Goal: Task Accomplishment & Management: Manage account settings

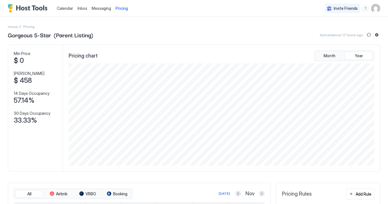
scroll to position [102, 307]
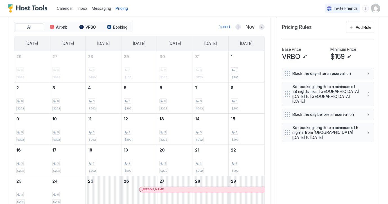
click at [121, 8] on span "Pricing" at bounding box center [121, 8] width 12 height 5
click at [239, 28] on button "Previous month" at bounding box center [238, 27] width 6 height 6
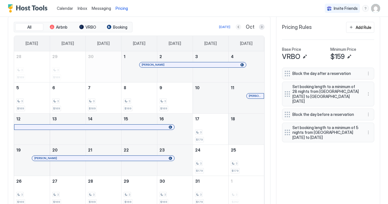
scroll to position [158, 0]
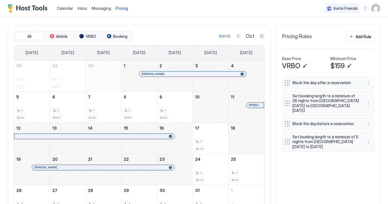
click at [239, 36] on button "Previous month" at bounding box center [238, 36] width 6 height 6
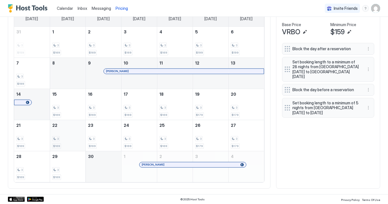
scroll to position [191, 0]
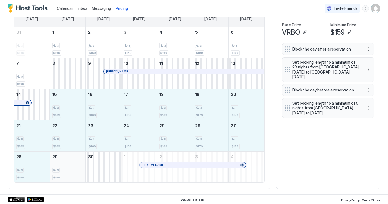
drag, startPoint x: 71, startPoint y: 103, endPoint x: 70, endPoint y: 167, distance: 64.1
click at [70, 167] on tbody "31 3 $159 1 3 $169 2 3 $169 3 3 $169 4 3 $169 5 3 $199 6 3 $199 7 3 $199 8 9 [P…" at bounding box center [139, 105] width 250 height 156
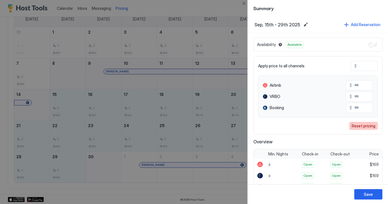
click at [362, 128] on div "Reset pricing" at bounding box center [363, 126] width 24 height 6
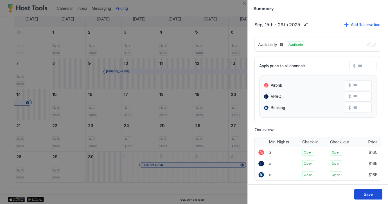
click at [368, 193] on div "Save" at bounding box center [368, 195] width 9 height 6
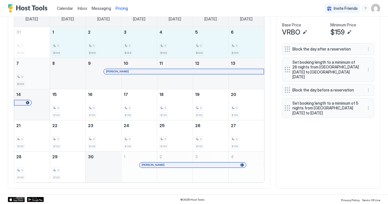
drag, startPoint x: 73, startPoint y: 43, endPoint x: 35, endPoint y: 68, distance: 45.2
click at [35, 68] on tbody "31 3 $159 1 3 $169 2 3 $169 3 3 $169 4 3 $169 5 3 $199 6 3 $199 7 3 $199 8 9 [P…" at bounding box center [139, 105] width 250 height 156
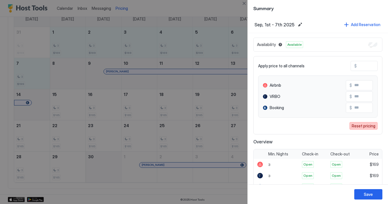
click at [358, 126] on div "Reset pricing" at bounding box center [363, 126] width 24 height 6
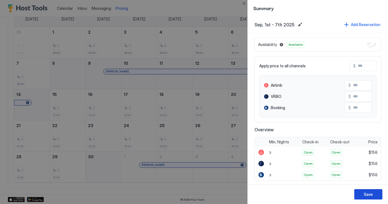
click at [368, 193] on div "Save" at bounding box center [368, 195] width 9 height 6
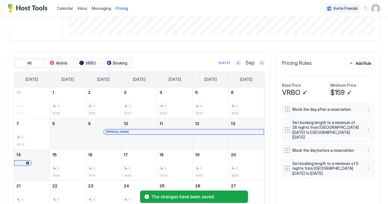
scroll to position [131, 0]
click at [261, 64] on button "Next month" at bounding box center [262, 63] width 6 height 6
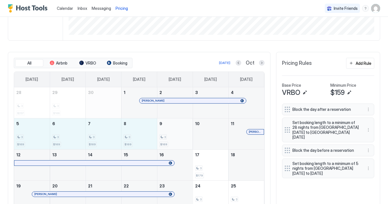
drag, startPoint x: 24, startPoint y: 135, endPoint x: 158, endPoint y: 140, distance: 133.8
click at [158, 140] on tr "5 3 $169 6 3 $169 7 3 $169 8 3 $169 9 3 $169 10 11 [PERSON_NAME]" at bounding box center [139, 133] width 250 height 31
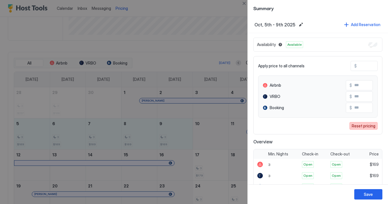
click at [357, 125] on div "Reset pricing" at bounding box center [363, 126] width 24 height 6
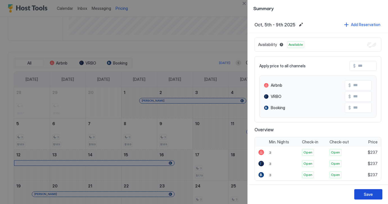
click at [366, 195] on div "Save" at bounding box center [368, 195] width 9 height 6
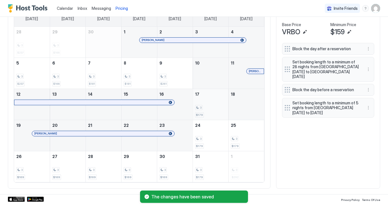
scroll to position [191, 0]
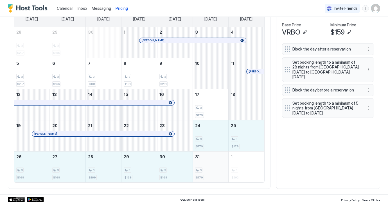
drag, startPoint x: 208, startPoint y: 139, endPoint x: 209, endPoint y: 164, distance: 24.5
click at [209, 164] on tbody "28 3 $237 29 3 $166 30 1 [PERSON_NAME] 2 3 4 5 3 $237 6 3 $166 7 3 $181 8 3 $18…" at bounding box center [139, 105] width 250 height 156
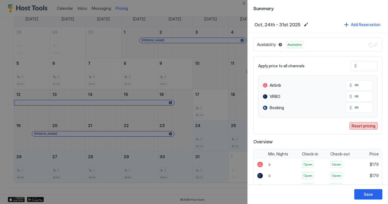
click at [363, 126] on div "Reset pricing" at bounding box center [363, 126] width 24 height 6
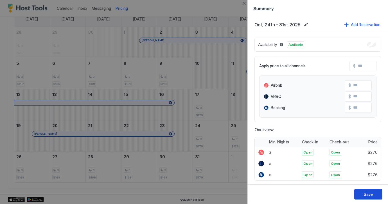
click at [367, 193] on div "Save" at bounding box center [368, 195] width 9 height 6
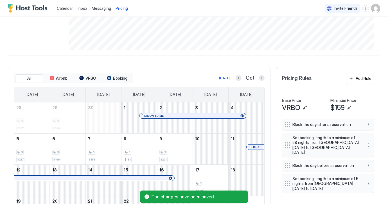
scroll to position [115, 0]
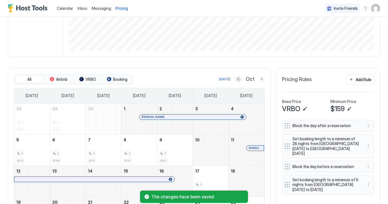
click at [262, 80] on button "Next month" at bounding box center [262, 79] width 6 height 6
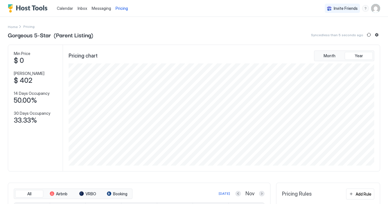
scroll to position [0, 0]
click at [68, 7] on span "Calendar" at bounding box center [65, 8] width 16 height 5
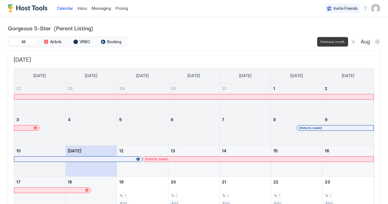
click at [353, 42] on button "Previous month" at bounding box center [353, 42] width 6 height 6
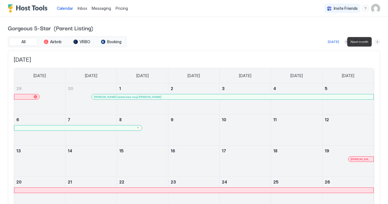
click at [376, 42] on button "Next month" at bounding box center [377, 42] width 6 height 6
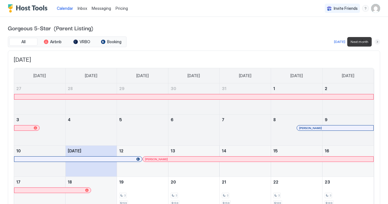
click at [376, 42] on button "Next month" at bounding box center [377, 42] width 6 height 6
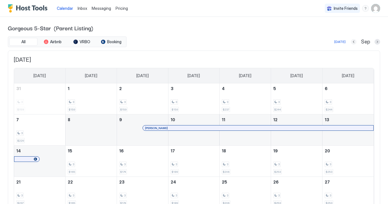
click at [353, 42] on button "Previous month" at bounding box center [354, 42] width 6 height 6
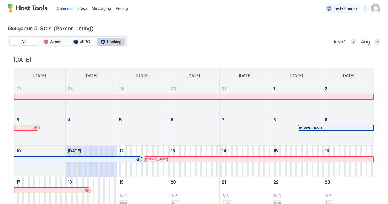
click at [110, 42] on span "Booking" at bounding box center [114, 41] width 14 height 5
click at [120, 10] on span "Pricing" at bounding box center [121, 8] width 12 height 5
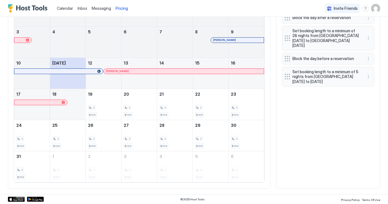
scroll to position [223, 0]
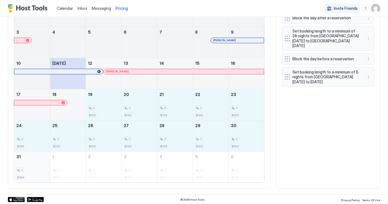
drag, startPoint x: 109, startPoint y: 104, endPoint x: 22, endPoint y: 166, distance: 107.2
click at [22, 166] on tbody "27 28 29 30 31 1 2 3 4 5 6 7 8 Kwahm Hepburn 9 10 [DATE] 12 [PERSON_NAME] 13 14…" at bounding box center [139, 89] width 250 height 187
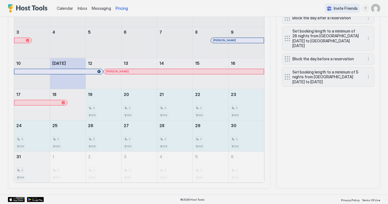
type input "***"
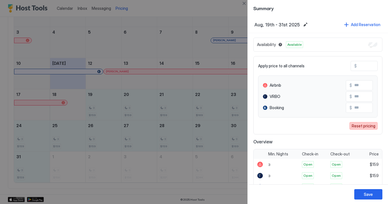
click at [356, 125] on div "Reset pricing" at bounding box center [363, 126] width 24 height 6
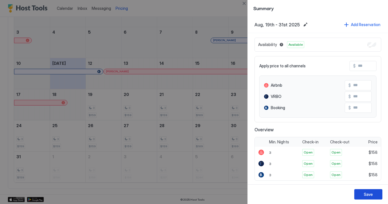
click at [368, 194] on div "Save" at bounding box center [368, 195] width 9 height 6
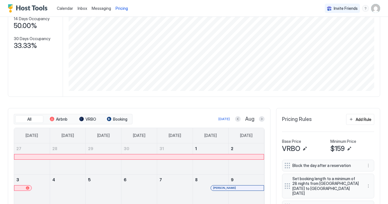
scroll to position [80, 0]
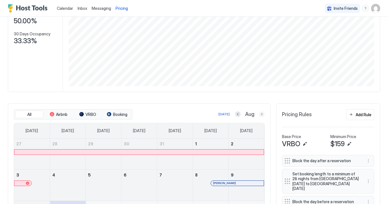
click at [262, 114] on button "Next month" at bounding box center [262, 115] width 6 height 6
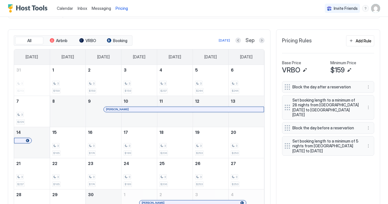
scroll to position [149, 0]
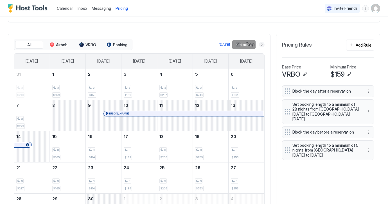
click at [261, 46] on button "Next month" at bounding box center [262, 45] width 6 height 6
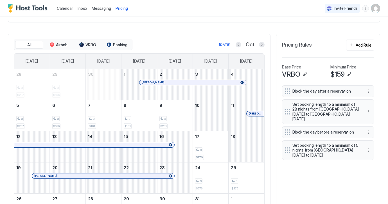
scroll to position [149, 0]
click at [261, 46] on button "Next month" at bounding box center [262, 45] width 6 height 6
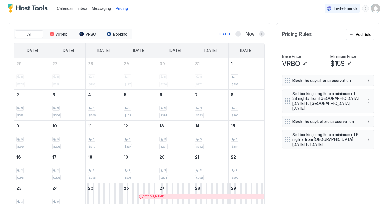
scroll to position [154, 0]
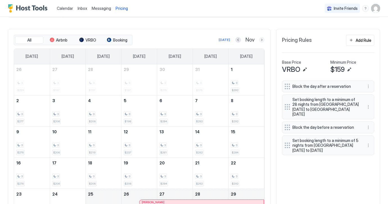
click at [262, 39] on button "Next month" at bounding box center [262, 40] width 6 height 6
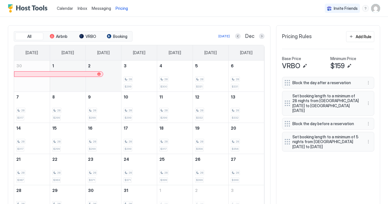
scroll to position [156, 0]
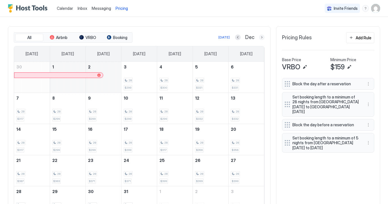
click at [261, 37] on button "Next month" at bounding box center [262, 38] width 6 height 6
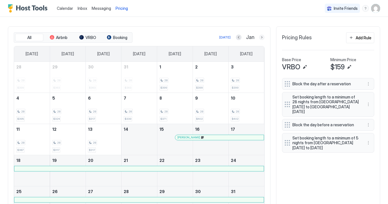
click at [261, 37] on button "Next month" at bounding box center [262, 38] width 6 height 6
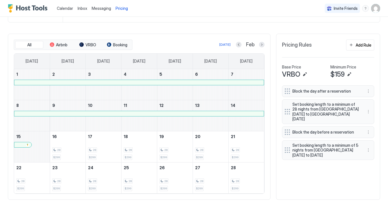
scroll to position [151, 0]
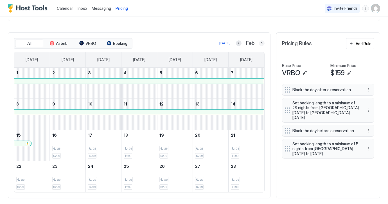
click at [262, 43] on button "Next month" at bounding box center [262, 43] width 6 height 6
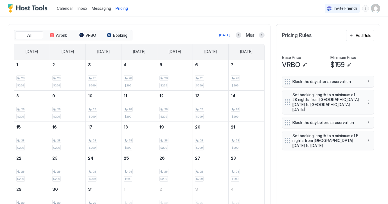
scroll to position [158, 0]
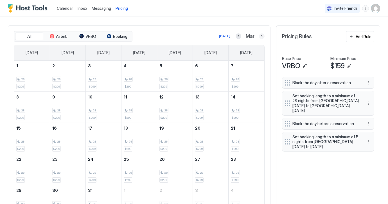
click at [262, 37] on button "Next month" at bounding box center [262, 36] width 6 height 6
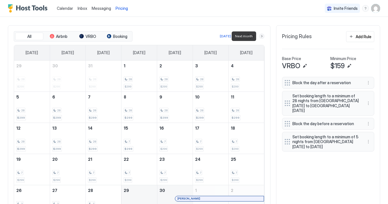
click at [262, 37] on button "Next month" at bounding box center [262, 36] width 6 height 6
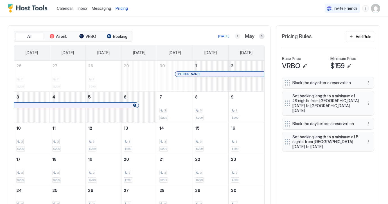
click at [239, 37] on button "Previous month" at bounding box center [238, 36] width 6 height 6
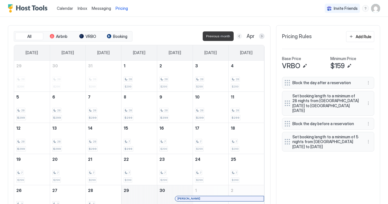
click at [239, 37] on button "Previous month" at bounding box center [239, 36] width 6 height 6
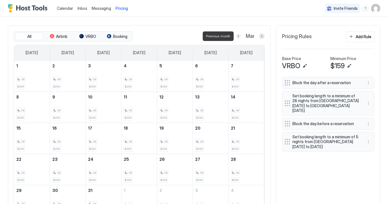
click at [239, 37] on button "Previous month" at bounding box center [238, 36] width 6 height 6
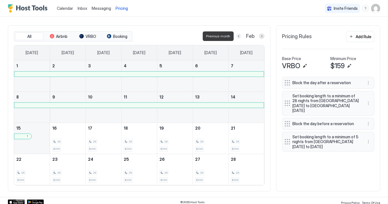
scroll to position [126, 0]
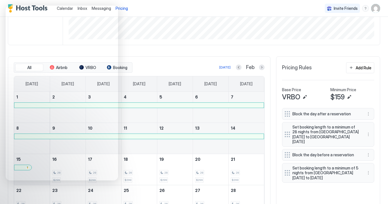
click at [375, 7] on img "User profile" at bounding box center [375, 8] width 9 height 9
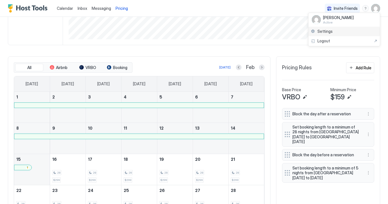
click at [327, 31] on span "Settings" at bounding box center [324, 31] width 15 height 5
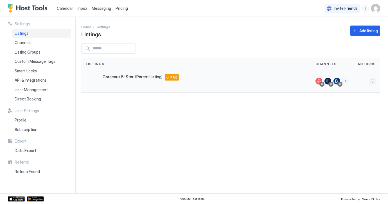
click at [372, 81] on button "More options" at bounding box center [372, 81] width 7 height 7
click at [333, 89] on span "Listing Settings" at bounding box center [324, 89] width 25 height 4
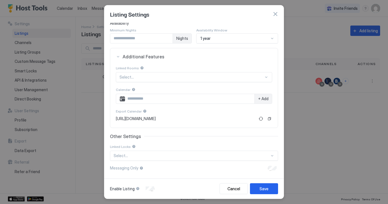
scroll to position [84, 0]
click at [275, 13] on button "button" at bounding box center [275, 14] width 6 height 6
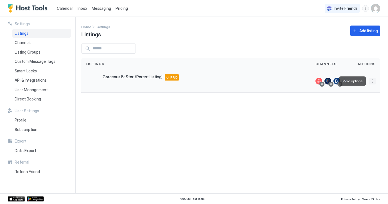
click at [372, 82] on button "More options" at bounding box center [372, 81] width 7 height 7
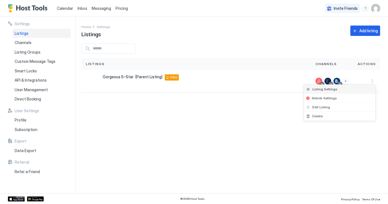
click at [332, 90] on span "Listing Settings" at bounding box center [324, 89] width 25 height 4
